Goal: Information Seeking & Learning: Learn about a topic

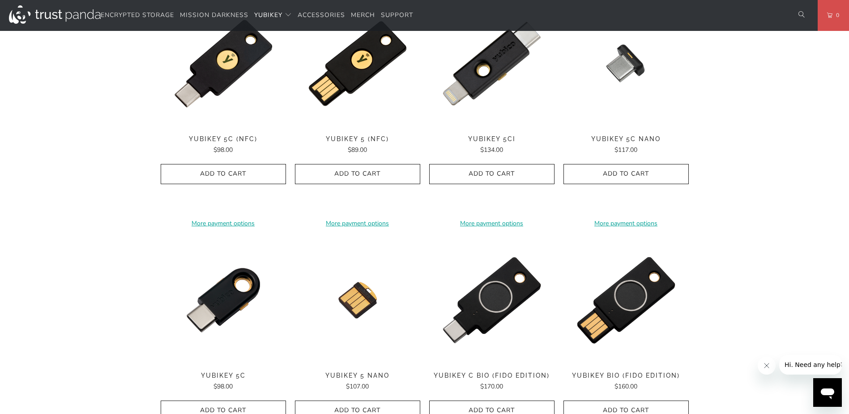
scroll to position [448, 0]
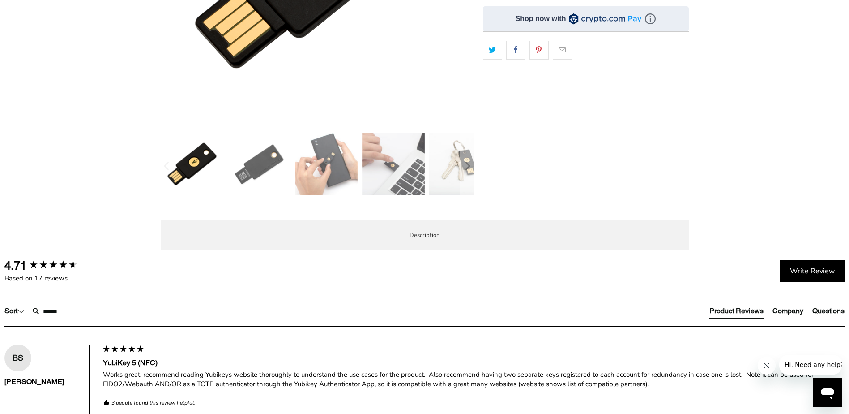
scroll to position [269, 0]
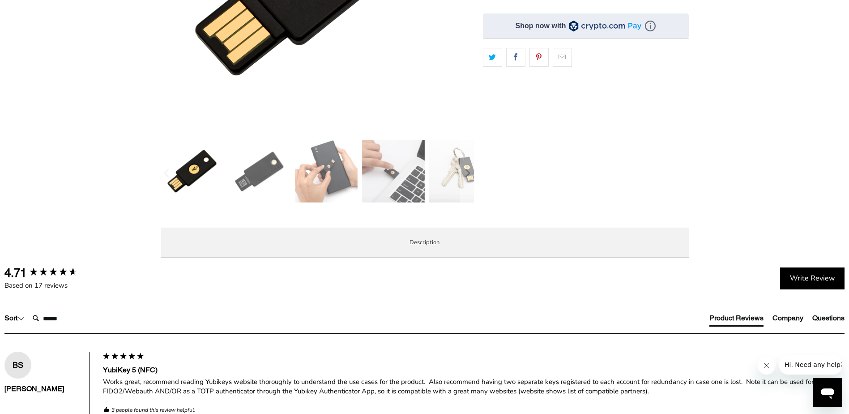
click at [0, 0] on span "Specifications" at bounding box center [0, 0] width 0 height 0
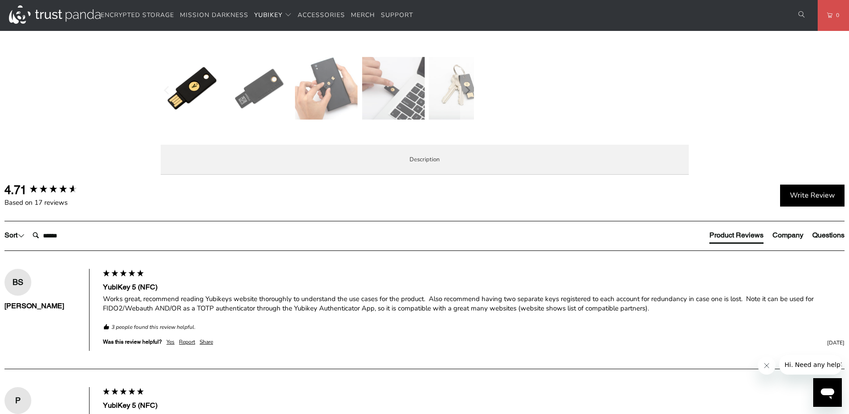
scroll to position [179, 0]
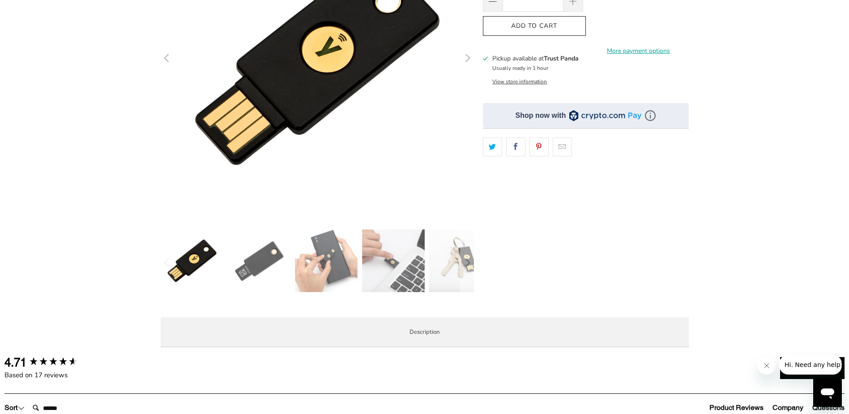
click at [0, 0] on span "Enterprise and Government" at bounding box center [0, 0] width 0 height 0
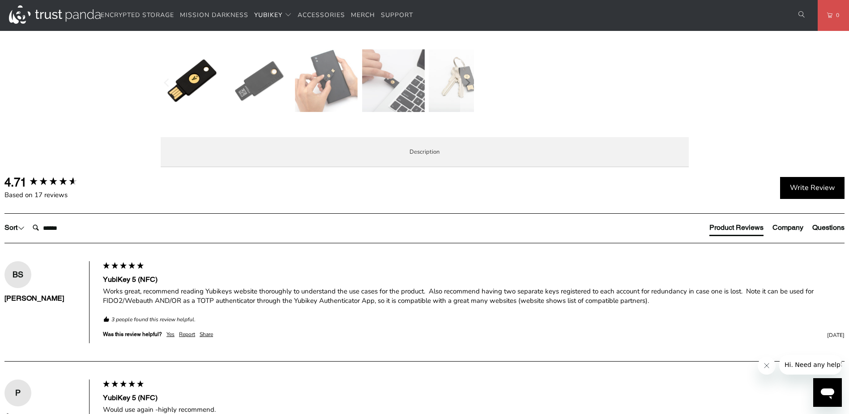
scroll to position [358, 0]
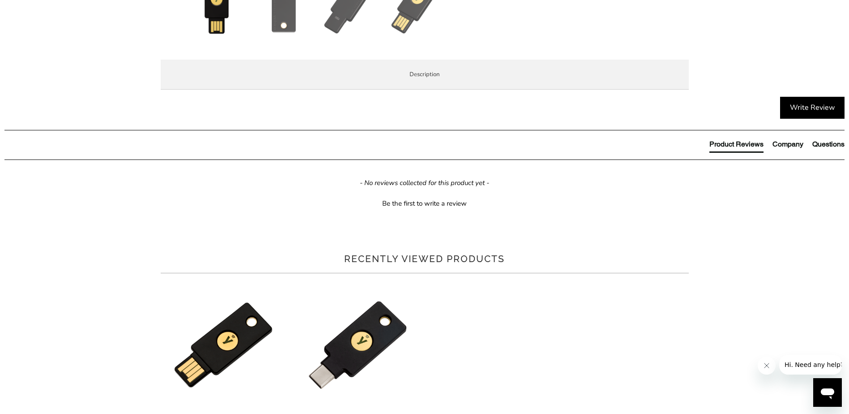
scroll to position [448, 0]
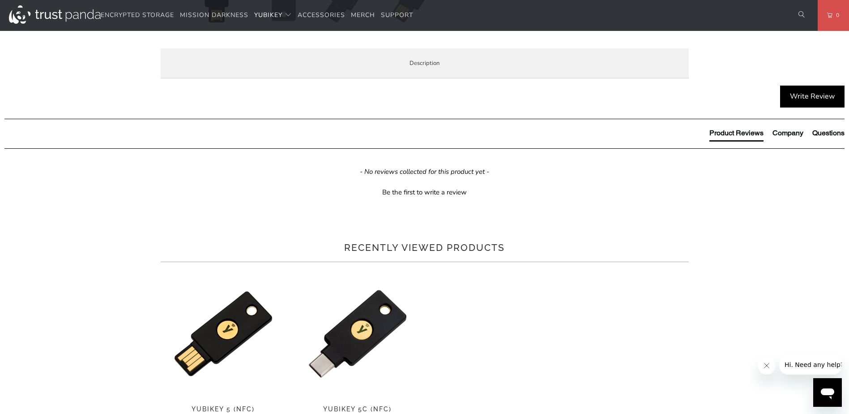
click at [0, 0] on span "Specifications" at bounding box center [0, 0] width 0 height 0
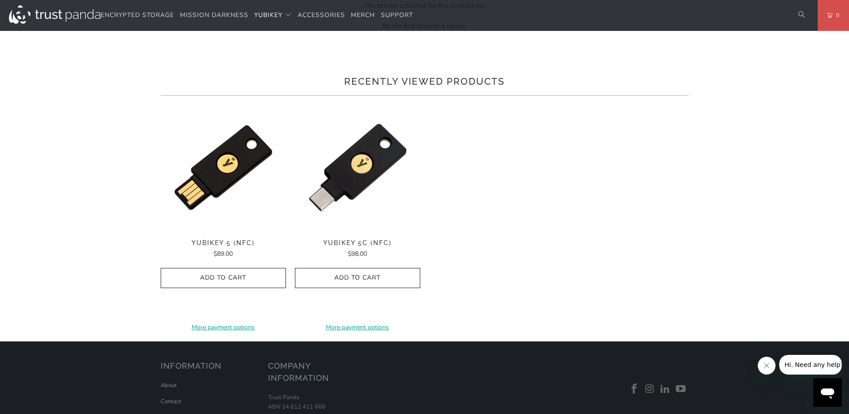
scroll to position [627, 0]
